Goal: Task Accomplishment & Management: Complete application form

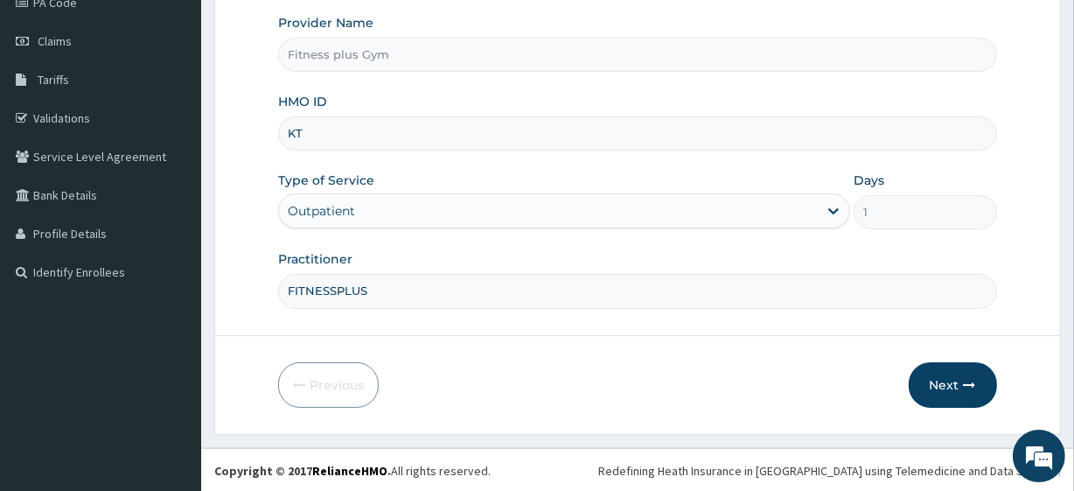
type input "K"
type input "opn/10007/a"
click at [942, 384] on button "Next" at bounding box center [953, 384] width 88 height 45
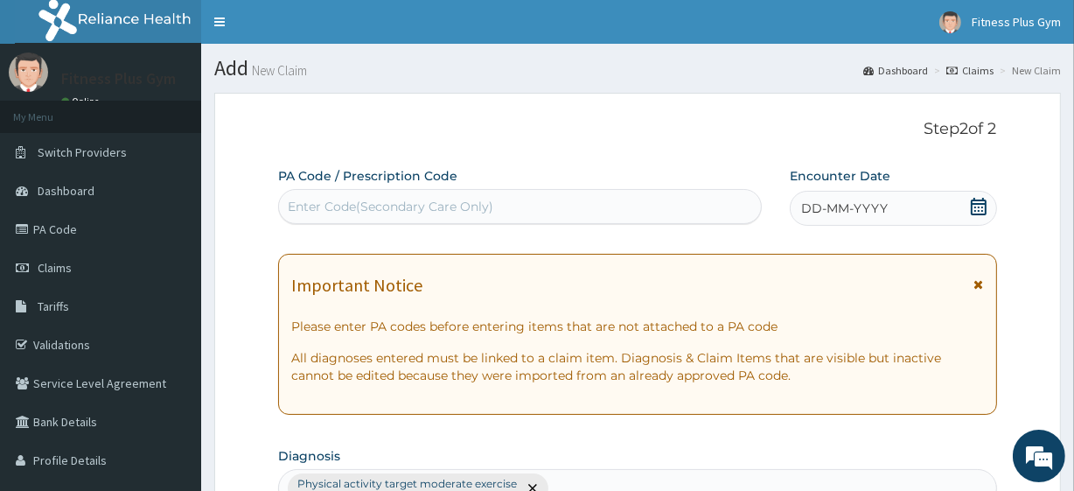
click at [422, 199] on div "Enter Code(Secondary Care Only)" at bounding box center [391, 206] width 206 height 17
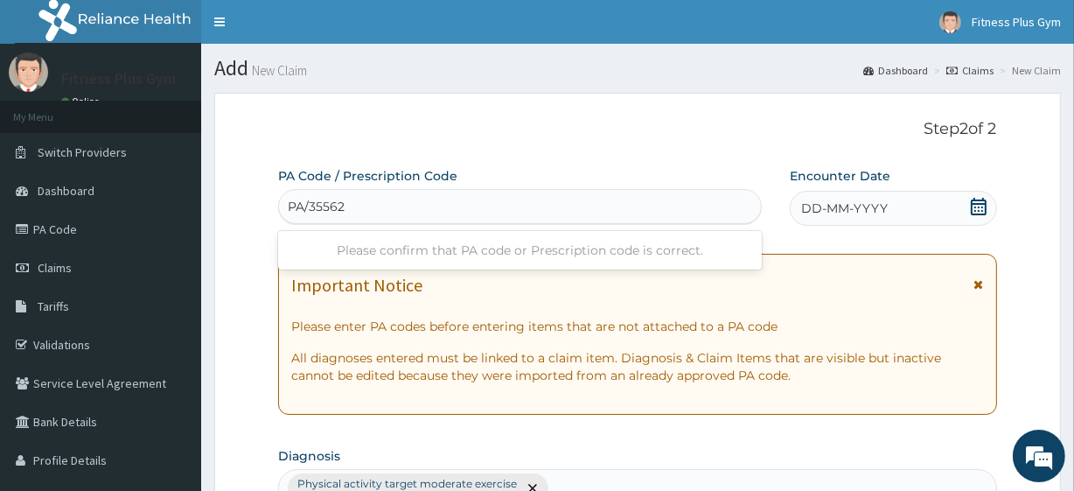
type input "PA/355628"
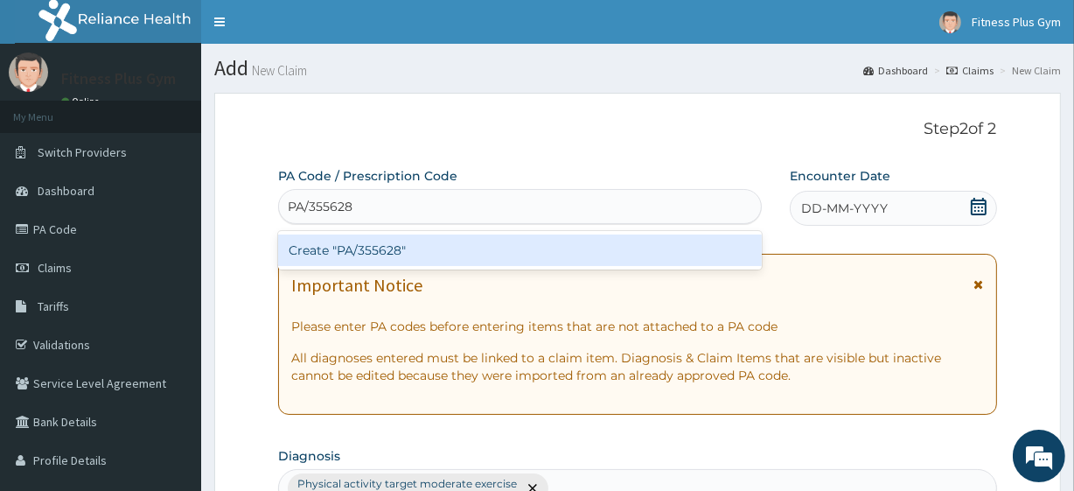
click at [542, 255] on div "Create "PA/355628"" at bounding box center [519, 249] width 483 height 31
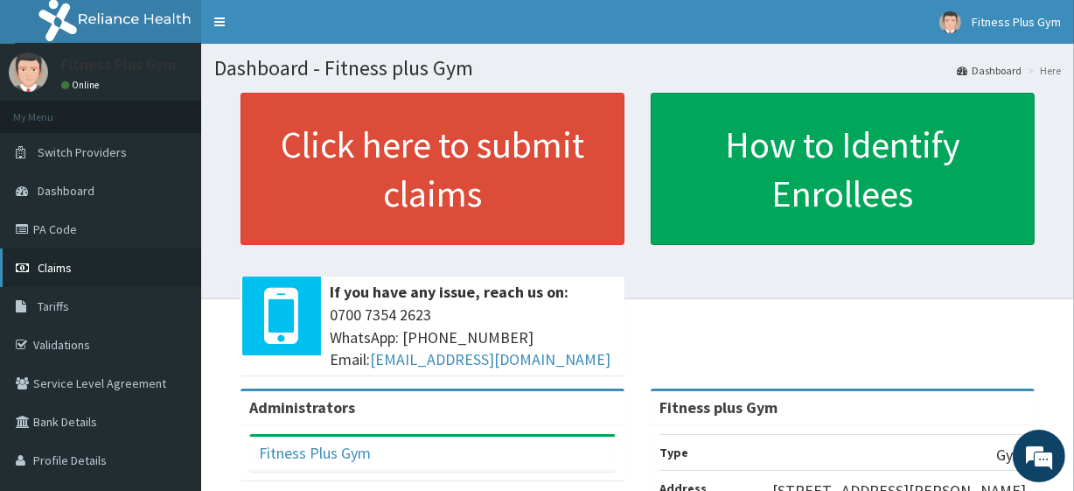
click at [108, 272] on link "Claims" at bounding box center [100, 267] width 201 height 38
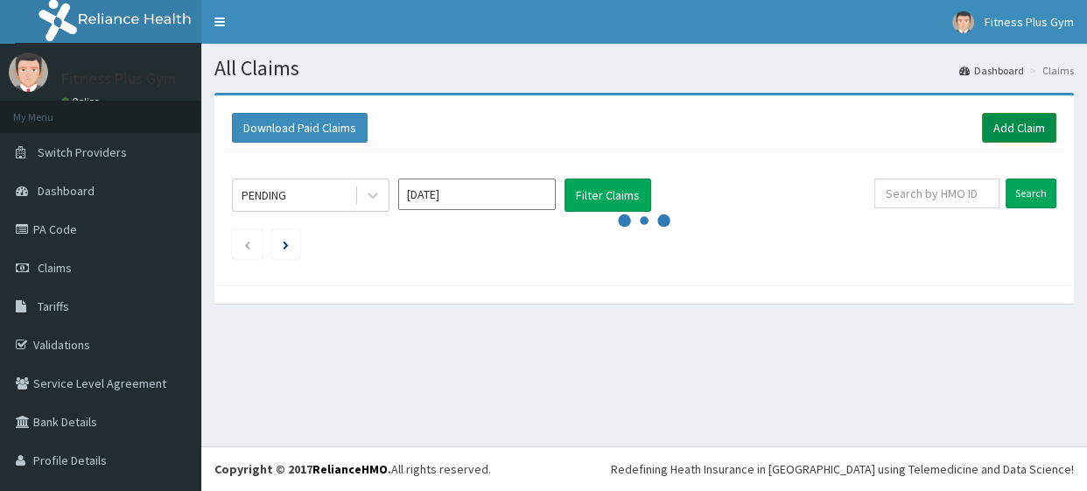
click at [1006, 129] on link "Add Claim" at bounding box center [1019, 128] width 74 height 30
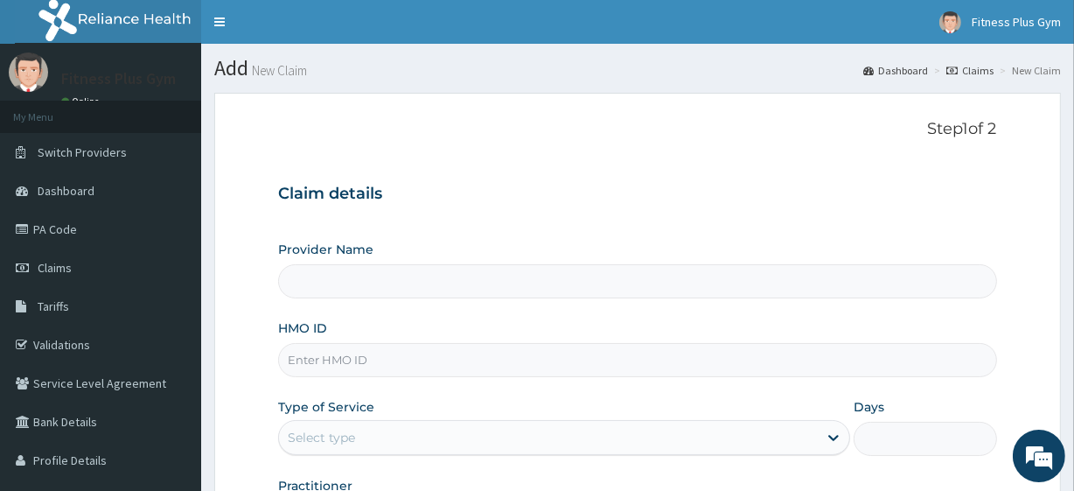
click at [434, 352] on input "HMO ID" at bounding box center [637, 360] width 718 height 34
type input "Fitness plus Gym"
type input "1"
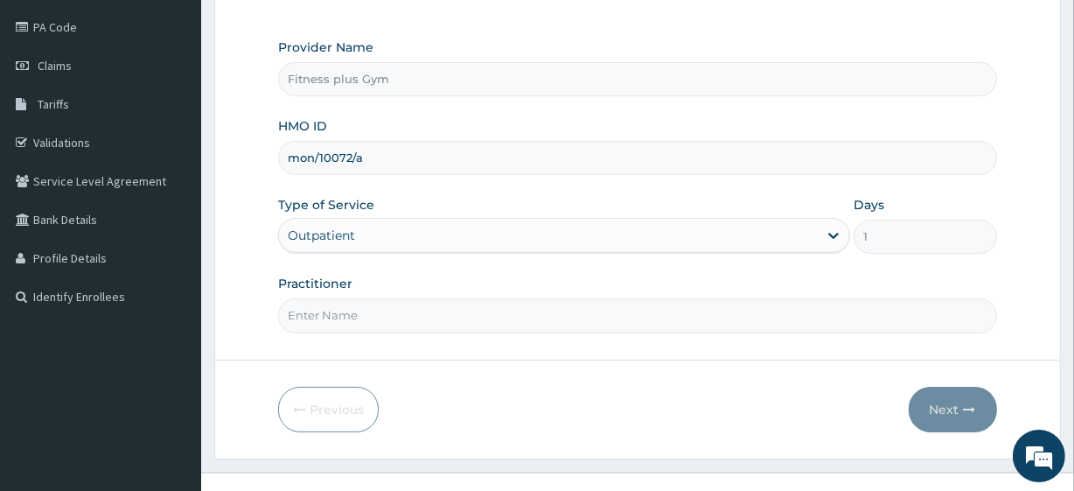
scroll to position [227, 0]
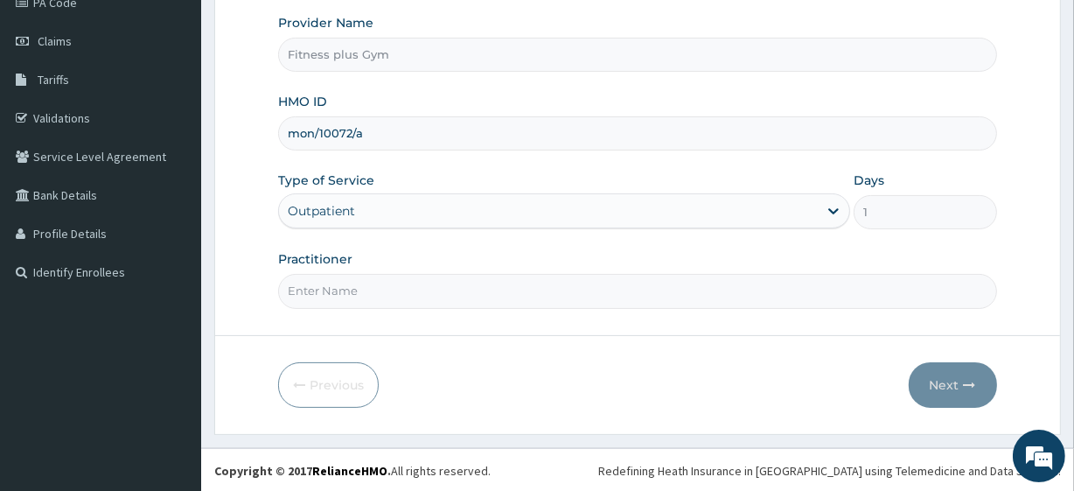
type input "mon/10072/a"
click at [423, 274] on input "Practitioner" at bounding box center [637, 291] width 718 height 34
type input "g"
type input "fitnessplus"
click at [949, 376] on button "Next" at bounding box center [953, 384] width 88 height 45
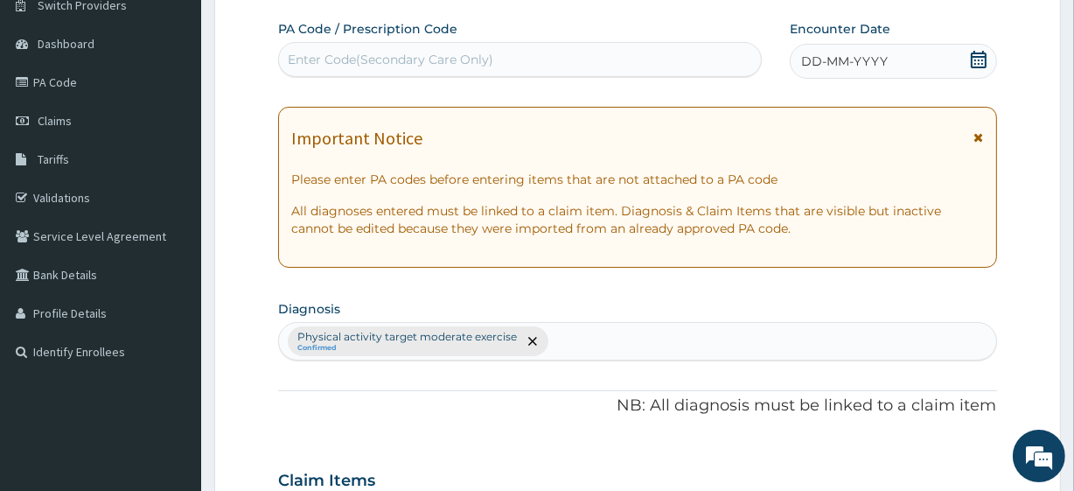
scroll to position [0, 0]
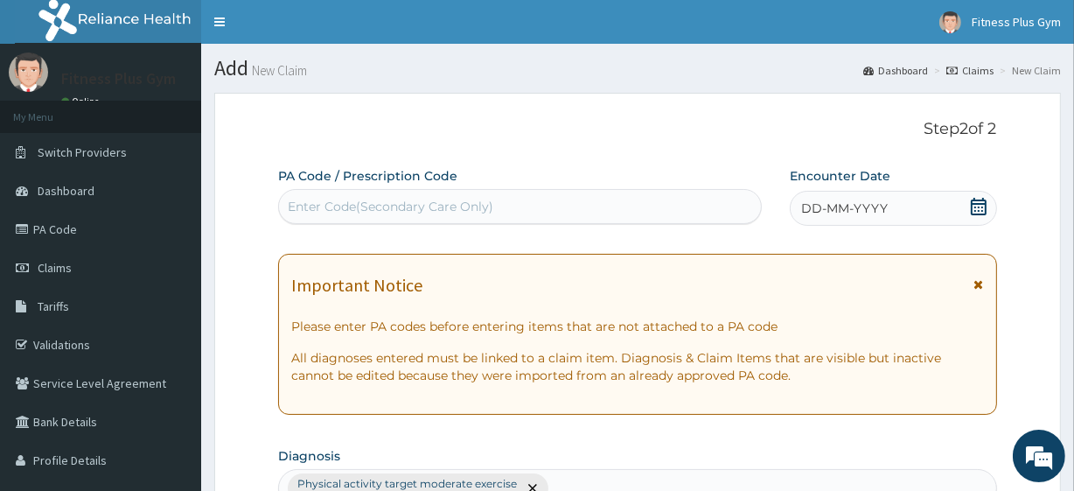
click at [440, 212] on div "Enter Code(Secondary Care Only)" at bounding box center [391, 206] width 206 height 17
click at [922, 202] on div "DD-MM-YYYY" at bounding box center [893, 208] width 207 height 35
click at [557, 214] on div "Enter Code(Secondary Care Only)" at bounding box center [519, 206] width 481 height 28
click at [436, 213] on div "Enter Code(Secondary Care Only)" at bounding box center [391, 206] width 206 height 17
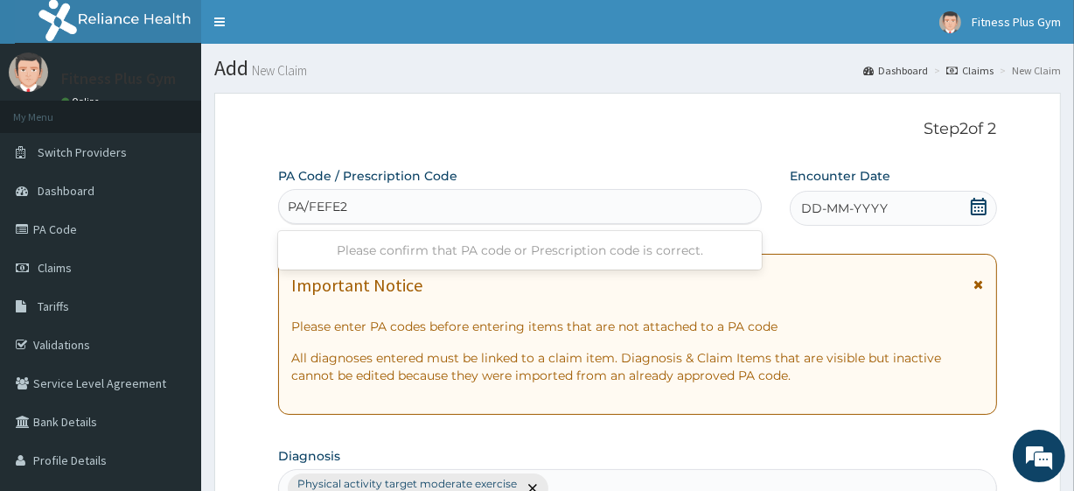
type input "PA/FEFE21"
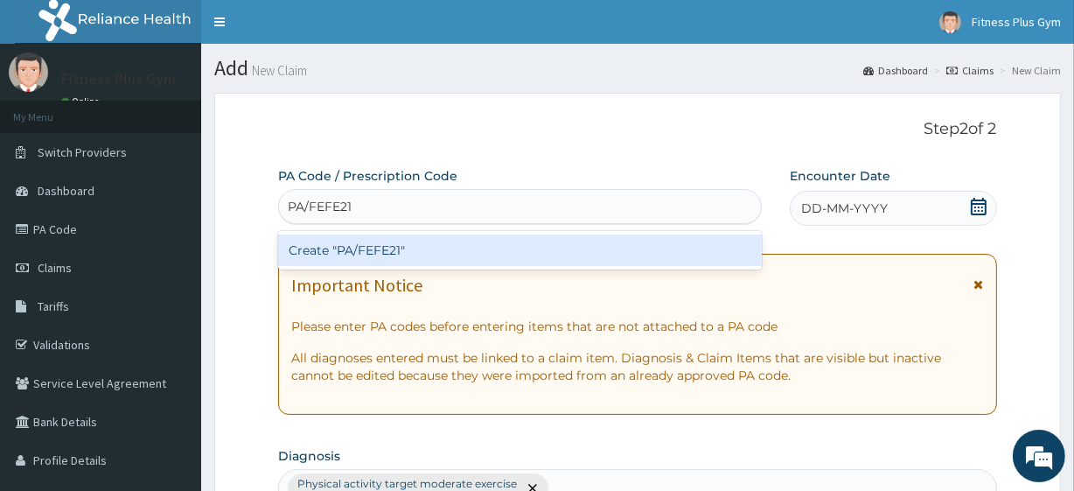
click at [474, 256] on div "Create "PA/FEFE21"" at bounding box center [519, 249] width 483 height 31
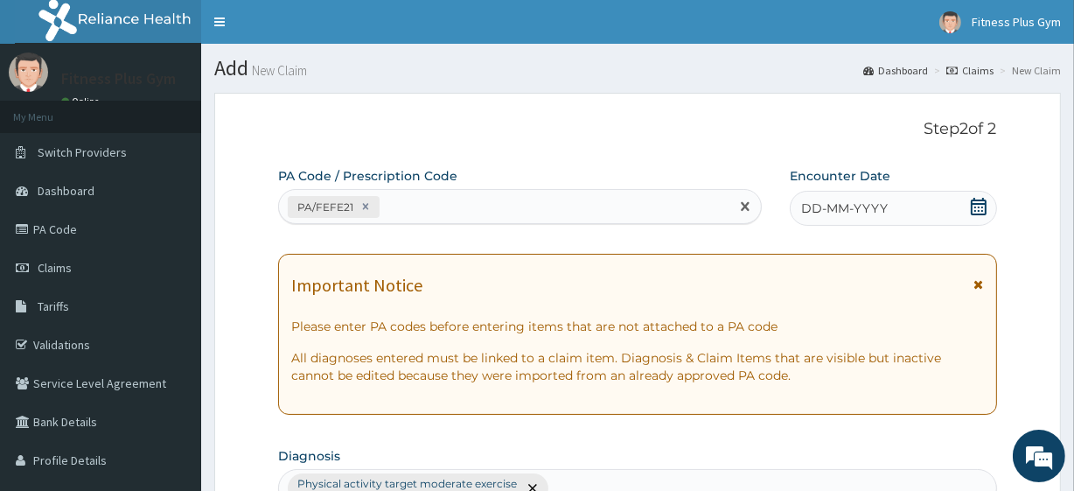
click at [914, 206] on div "DD-MM-YYYY" at bounding box center [893, 208] width 207 height 35
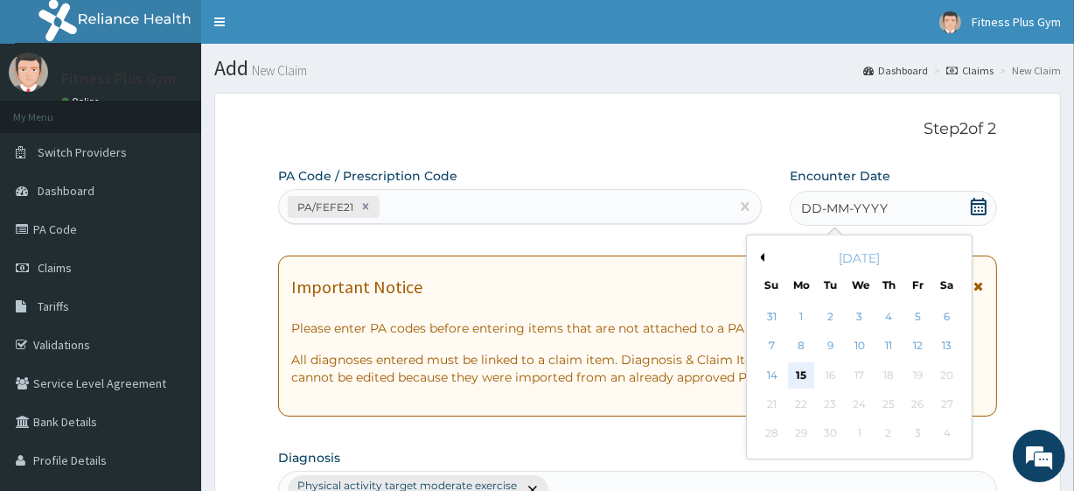
click at [804, 369] on div "15" at bounding box center [801, 375] width 26 height 26
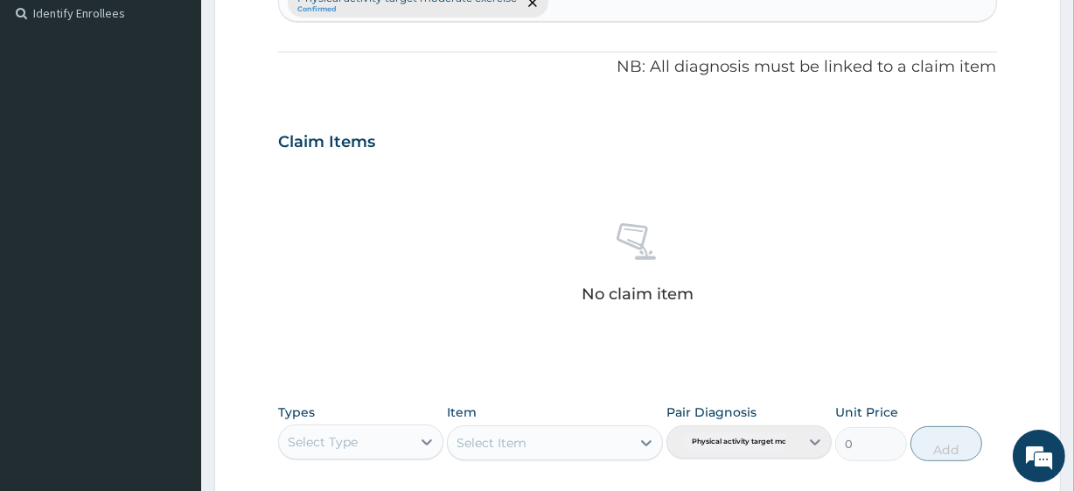
scroll to position [556, 0]
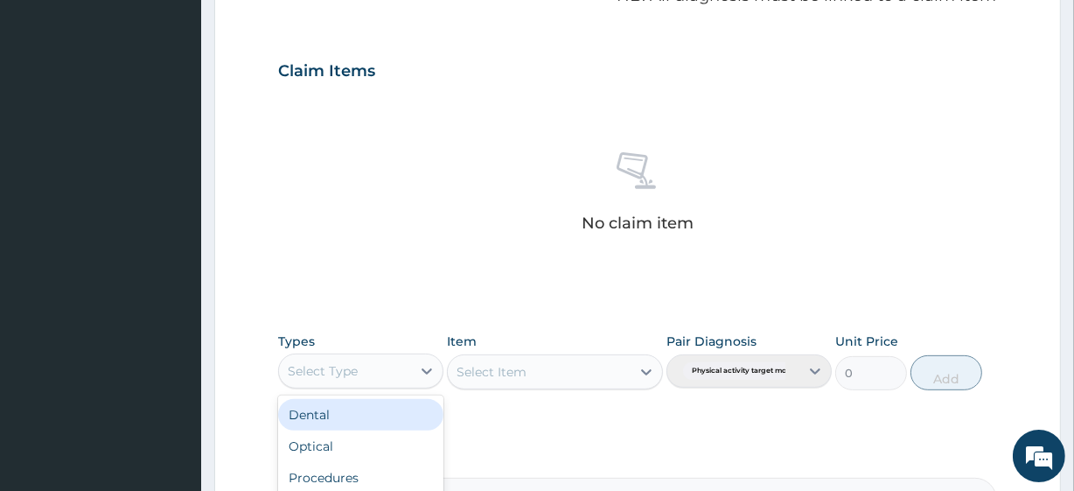
click at [375, 366] on div "Select Type" at bounding box center [345, 371] width 132 height 28
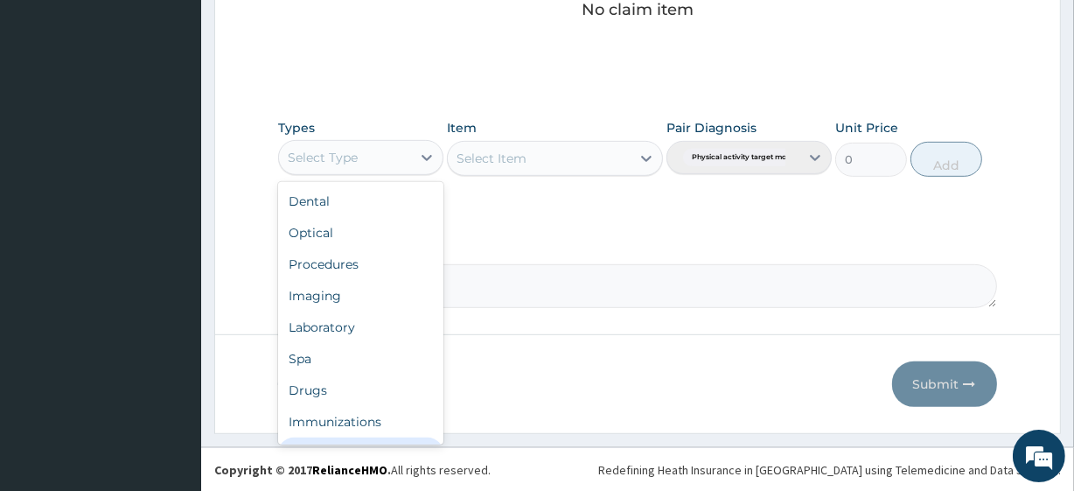
scroll to position [59, 0]
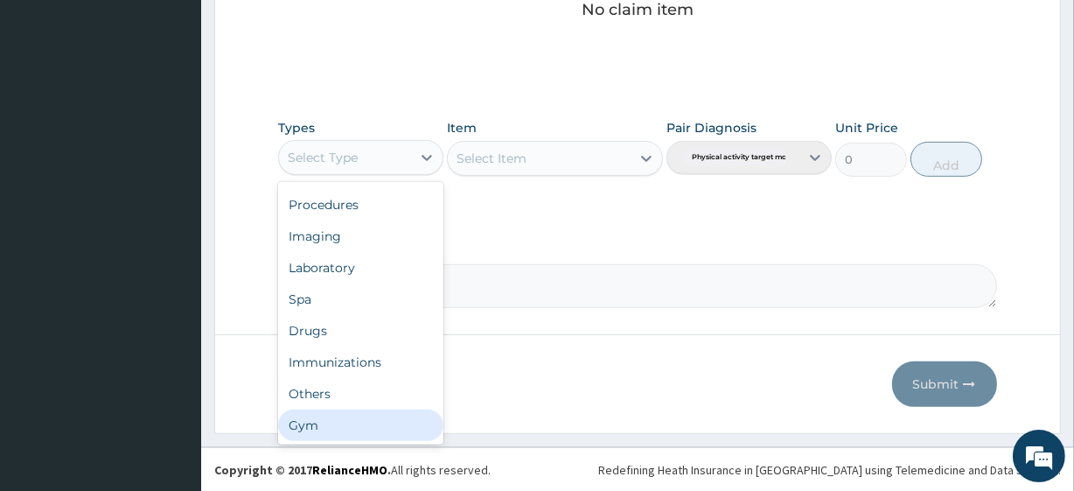
click at [353, 427] on div "Gym" at bounding box center [360, 424] width 165 height 31
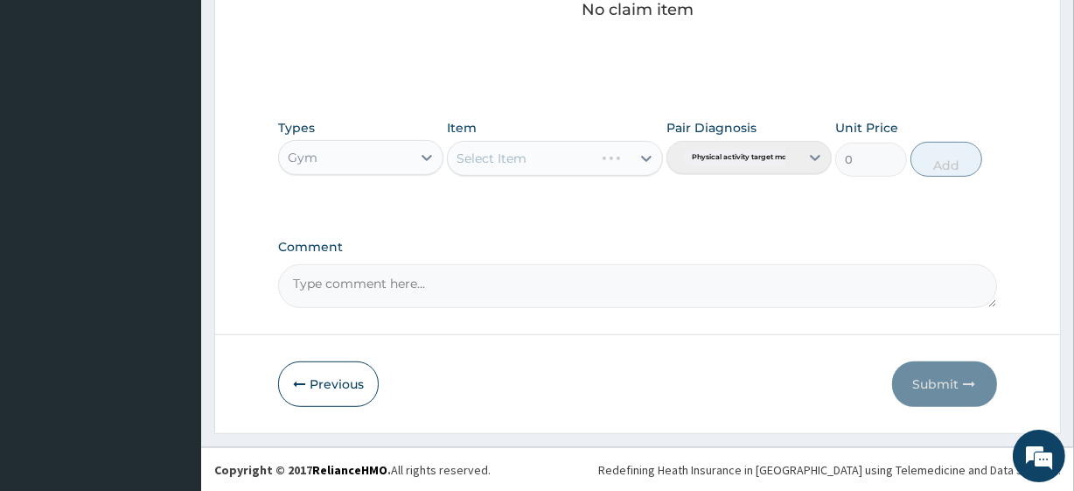
click at [598, 167] on div "Select Item" at bounding box center [554, 158] width 215 height 35
click at [588, 169] on div "Select Item" at bounding box center [554, 158] width 215 height 35
click at [586, 164] on div "Select Item" at bounding box center [539, 158] width 182 height 28
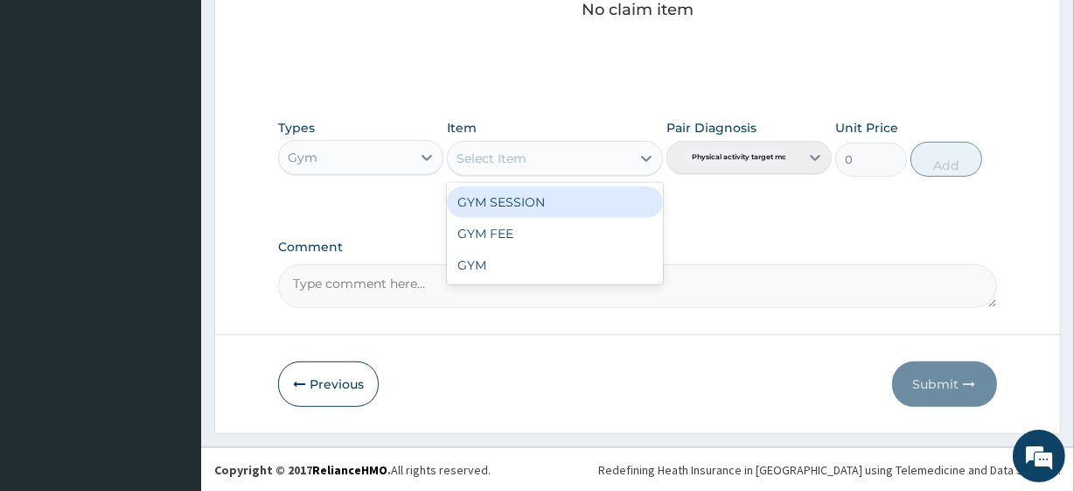
drag, startPoint x: 559, startPoint y: 198, endPoint x: 654, endPoint y: 182, distance: 95.8
click at [561, 197] on div "GYM SESSION" at bounding box center [554, 201] width 215 height 31
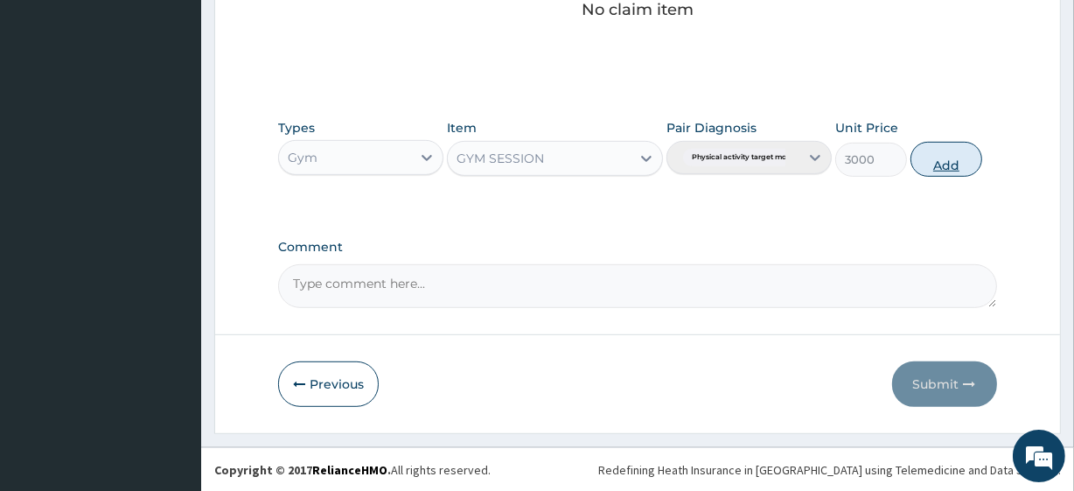
click at [976, 166] on button "Add" at bounding box center [947, 159] width 72 height 35
type input "0"
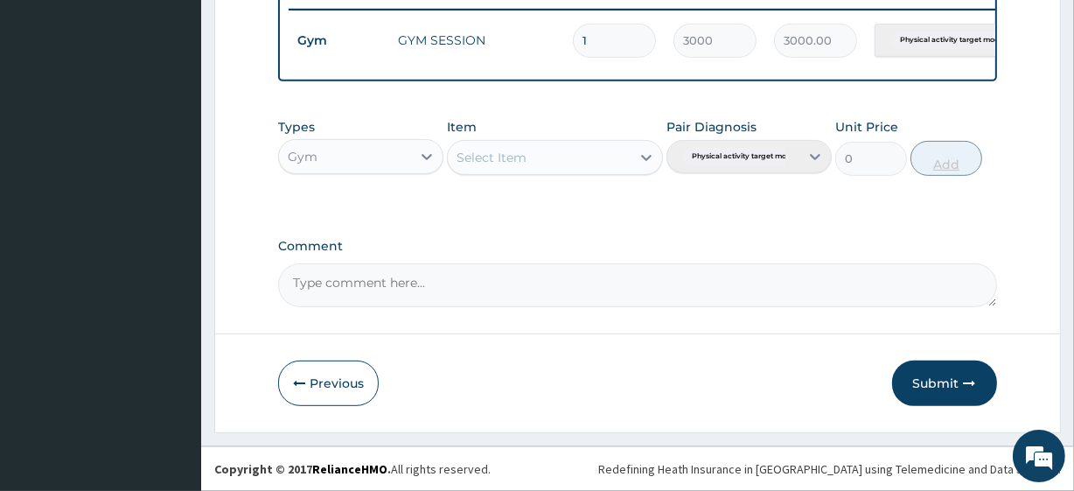
scroll to position [698, 0]
click at [933, 370] on button "Submit" at bounding box center [944, 382] width 105 height 45
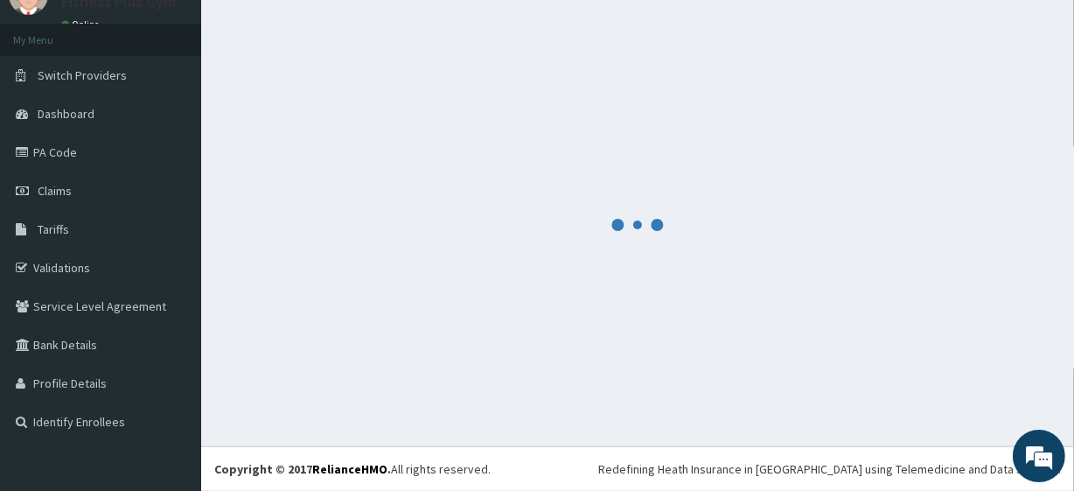
scroll to position [77, 0]
